Goal: Register for event/course

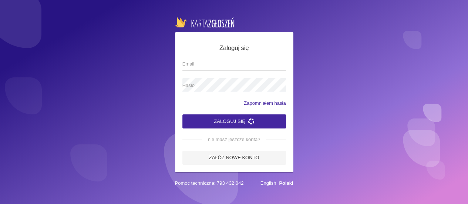
click at [250, 63] on input "Email" at bounding box center [235, 64] width 104 height 14
click at [252, 87] on span "Hasło" at bounding box center [231, 85] width 96 height 7
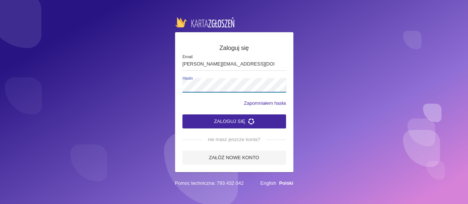
click at [183, 114] on button "Zaloguj się" at bounding box center [235, 121] width 104 height 14
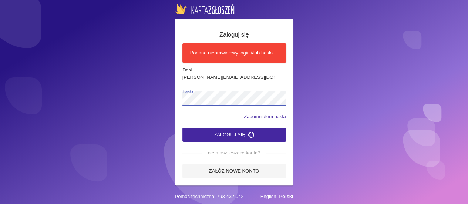
click at [168, 101] on div "Zaloguj się Podano nieprawidłowy login i/lub hasło [EMAIL_ADDRESS][DOMAIN_NAME]…" at bounding box center [234, 102] width 468 height 204
click at [183, 128] on button "Zaloguj się" at bounding box center [235, 135] width 104 height 14
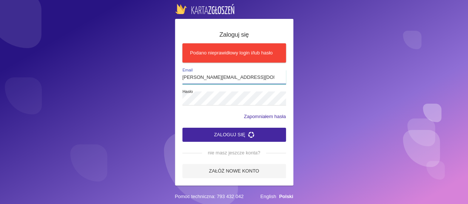
drag, startPoint x: 230, startPoint y: 76, endPoint x: 150, endPoint y: 77, distance: 79.6
click at [150, 77] on div "Zaloguj się Podano nieprawidłowy login i/lub hasło [EMAIL_ADDRESS][DOMAIN_NAME]…" at bounding box center [234, 102] width 468 height 204
type input "[EMAIL_ADDRESS][DOMAIN_NAME]"
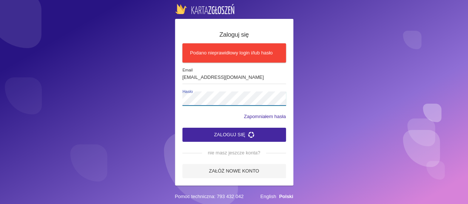
click at [168, 93] on div "Zaloguj się Podano nieprawidłowy login i/lub hasło [EMAIL_ADDRESS][DOMAIN_NAME]…" at bounding box center [234, 102] width 468 height 204
click at [183, 128] on button "Zaloguj się" at bounding box center [235, 135] width 104 height 14
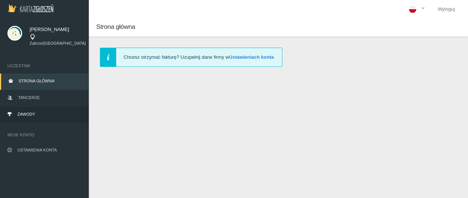
click at [44, 110] on link "Zawody" at bounding box center [44, 115] width 89 height 16
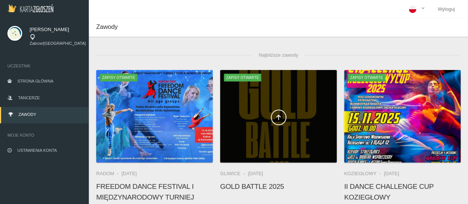
click at [278, 128] on div at bounding box center [278, 116] width 117 height 93
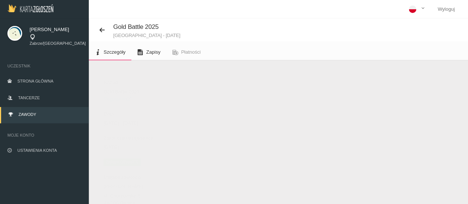
click at [152, 54] on span "Zapisy" at bounding box center [153, 52] width 14 height 6
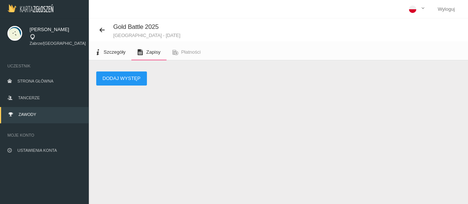
click at [111, 52] on span "Szczegóły" at bounding box center [115, 52] width 22 height 6
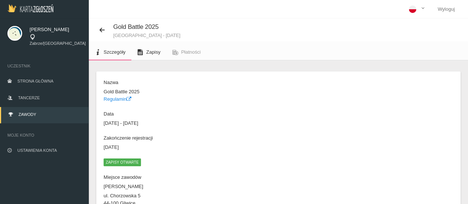
click at [145, 55] on link "Zapisy" at bounding box center [148, 52] width 35 height 16
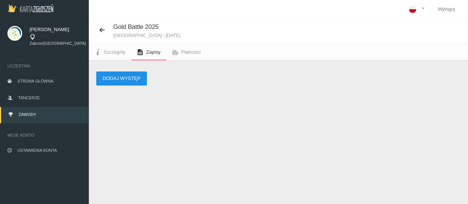
click at [137, 81] on button "Dodaj występ" at bounding box center [121, 78] width 51 height 14
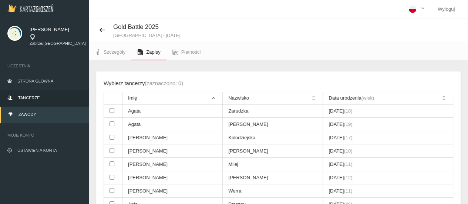
click at [45, 92] on link "Tancerze" at bounding box center [44, 98] width 89 height 16
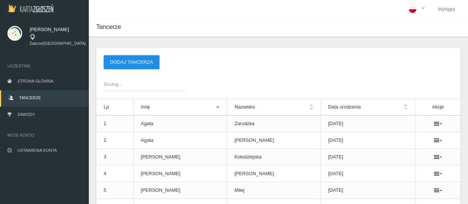
click at [120, 60] on button "Dodaj tancerza" at bounding box center [132, 62] width 56 height 14
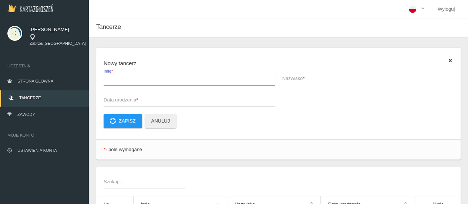
click at [134, 83] on input "Imię *" at bounding box center [189, 78] width 171 height 14
type input "Z"
type input "[PERSON_NAME]"
click at [298, 77] on span "Nazwisko *" at bounding box center [365, 78] width 164 height 7
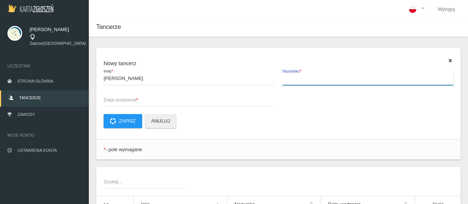
click at [298, 77] on input "Nazwisko *" at bounding box center [368, 78] width 171 height 14
type input "[PERSON_NAME]"
click at [191, 103] on span "Data urodzenia *" at bounding box center [186, 99] width 164 height 7
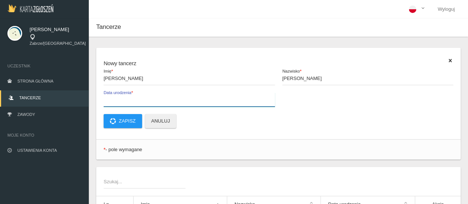
click at [191, 103] on input "Data urodzenia *" at bounding box center [189, 100] width 171 height 14
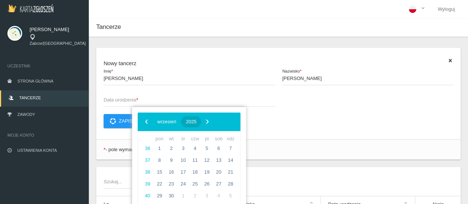
click at [197, 123] on span "2025" at bounding box center [191, 122] width 11 height 6
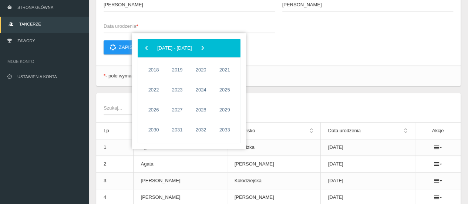
scroll to position [74, 0]
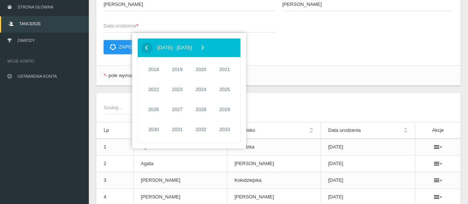
click at [144, 48] on span "‹" at bounding box center [146, 47] width 11 height 11
click at [156, 127] on span "1998" at bounding box center [153, 129] width 17 height 17
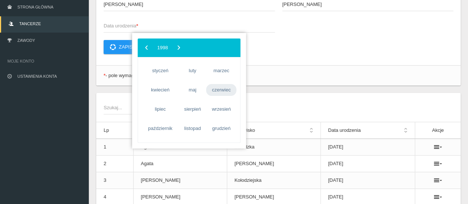
click at [223, 93] on span "czerwiec" at bounding box center [221, 90] width 30 height 12
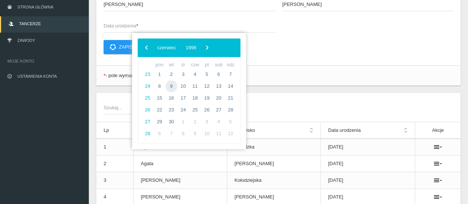
click at [172, 85] on span "9" at bounding box center [172, 86] width 12 height 12
type input "[DATE]"
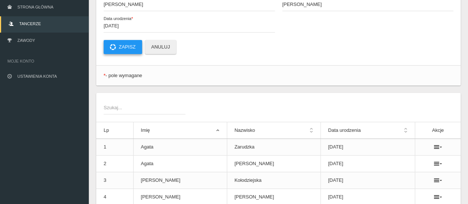
click at [130, 45] on button "Zapisz" at bounding box center [123, 47] width 39 height 14
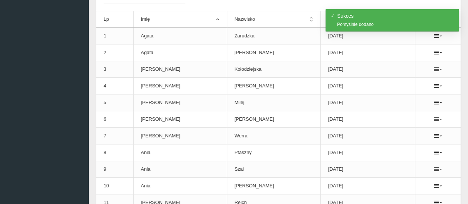
scroll to position [0, 0]
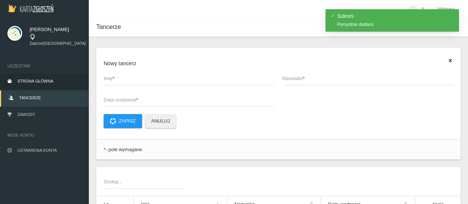
click at [51, 80] on link "Strona główna" at bounding box center [44, 82] width 89 height 16
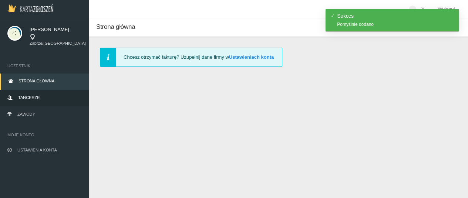
click at [50, 99] on link "Tancerze" at bounding box center [44, 98] width 89 height 16
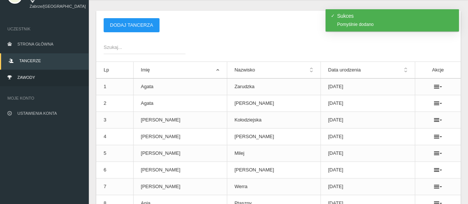
click at [59, 71] on link "Zawody" at bounding box center [44, 78] width 89 height 16
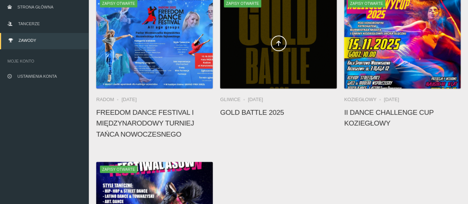
click at [266, 65] on div at bounding box center [278, 42] width 117 height 93
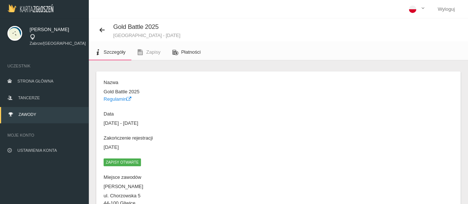
click at [190, 55] on link "Płatności" at bounding box center [187, 52] width 40 height 16
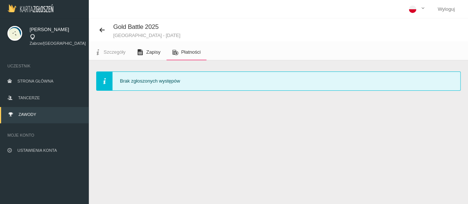
click at [154, 56] on link "Zapisy" at bounding box center [148, 52] width 35 height 16
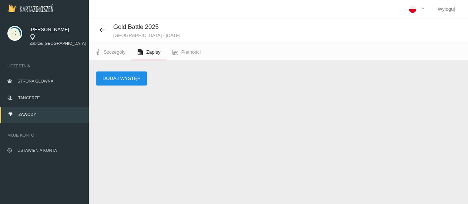
click at [130, 76] on button "Dodaj występ" at bounding box center [121, 78] width 51 height 14
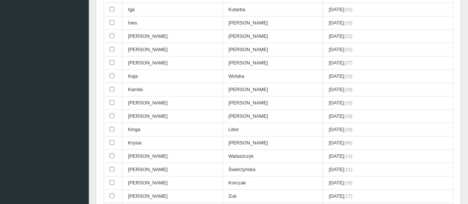
scroll to position [330, 0]
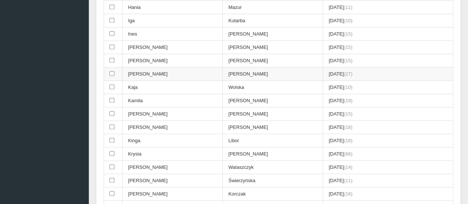
click at [112, 71] on input "checkbox" at bounding box center [112, 73] width 5 height 5
checkbox input "true"
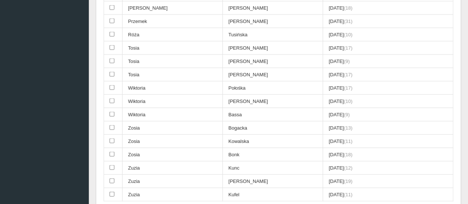
scroll to position [846, 0]
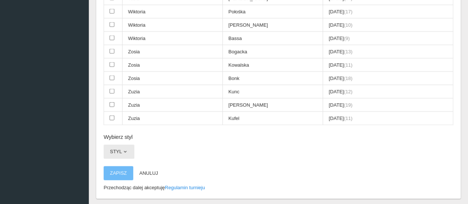
click at [122, 149] on span "button" at bounding box center [125, 152] width 6 height 6
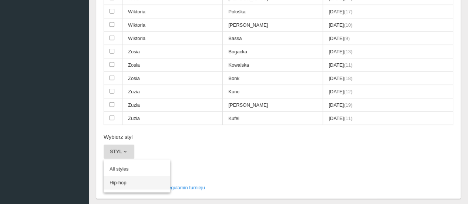
click at [125, 176] on link "Hip-hop" at bounding box center [137, 182] width 67 height 13
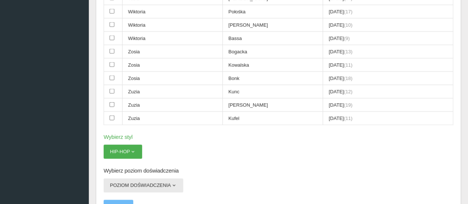
click at [148, 178] on button "Poziom doświadczenia" at bounding box center [144, 185] width 80 height 14
click at [139, 196] on link "Open" at bounding box center [137, 202] width 67 height 13
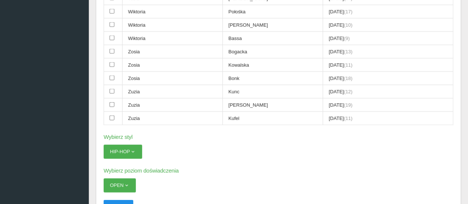
click at [124, 200] on button "Zapisz" at bounding box center [119, 207] width 30 height 14
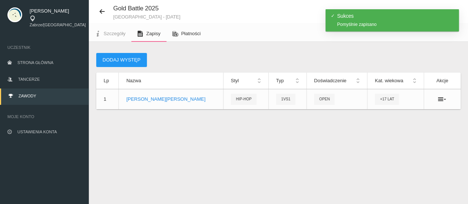
click at [193, 36] on span "Płatności" at bounding box center [191, 34] width 20 height 6
